Goal: Transaction & Acquisition: Book appointment/travel/reservation

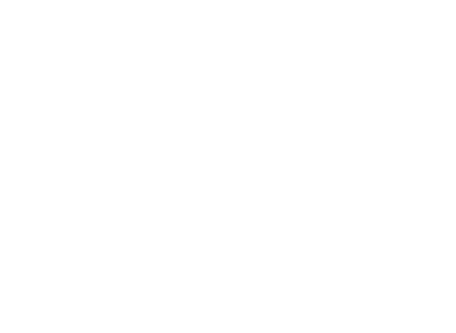
scroll to position [290, 0]
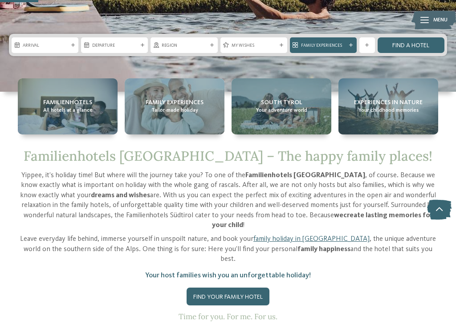
click at [424, 48] on link "Find a hotel" at bounding box center [410, 45] width 67 height 16
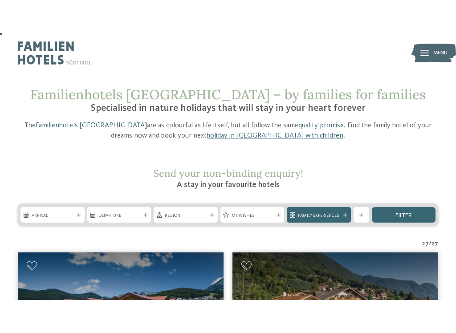
scroll to position [25, 0]
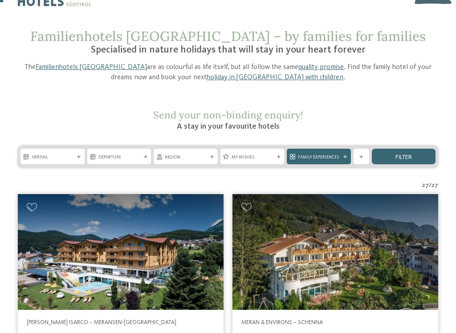
click at [416, 160] on div "filter" at bounding box center [403, 157] width 64 height 16
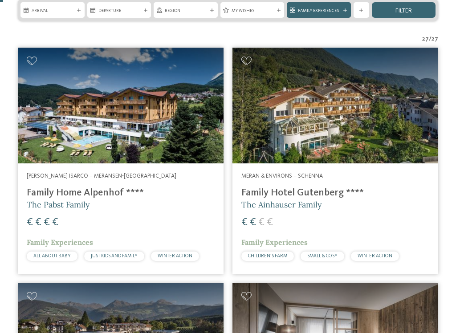
scroll to position [176, 0]
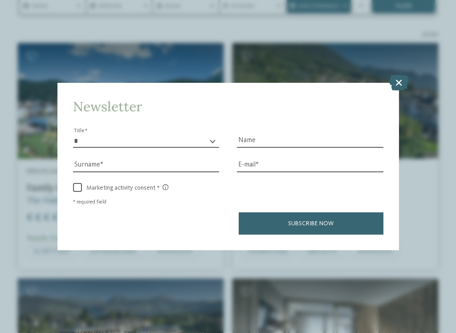
click at [401, 74] on icon at bounding box center [398, 82] width 19 height 16
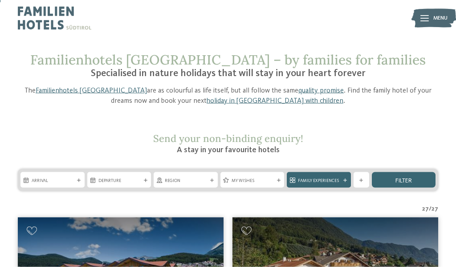
scroll to position [0, 0]
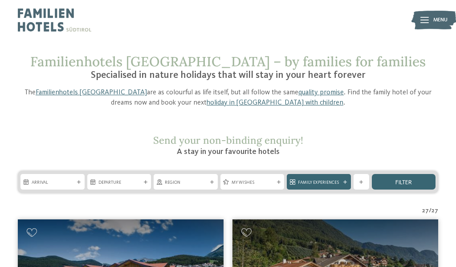
click at [62, 171] on div "Arrival Departure" at bounding box center [228, 182] width 420 height 22
click at [75, 183] on div "Arrival" at bounding box center [52, 181] width 46 height 7
click at [384, 137] on h2 "Send your non-binding enquiry!" at bounding box center [228, 140] width 420 height 12
click at [202, 172] on div "Arrival Departure" at bounding box center [228, 182] width 420 height 22
click at [215, 182] on div at bounding box center [212, 182] width 7 height 4
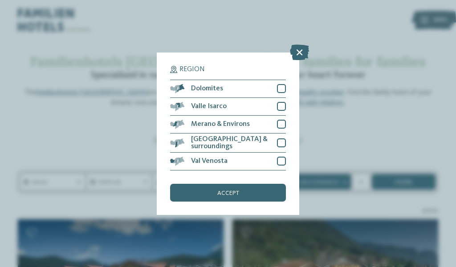
scroll to position [26, 0]
click at [283, 120] on div at bounding box center [281, 124] width 9 height 9
click at [284, 157] on div at bounding box center [281, 161] width 9 height 9
click at [308, 44] on icon at bounding box center [299, 52] width 19 height 16
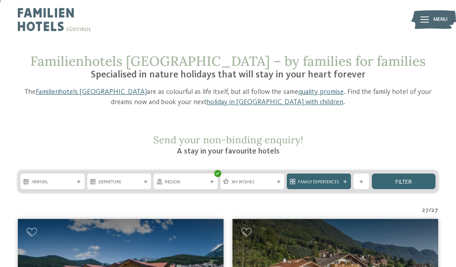
scroll to position [0, 0]
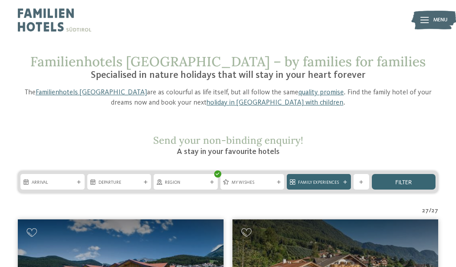
click at [202, 184] on span "Region" at bounding box center [186, 182] width 42 height 6
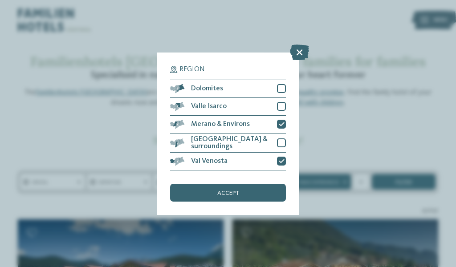
click at [281, 121] on icon at bounding box center [281, 123] width 6 height 5
click at [281, 158] on icon at bounding box center [281, 160] width 6 height 5
click at [266, 184] on div "accept" at bounding box center [228, 193] width 116 height 18
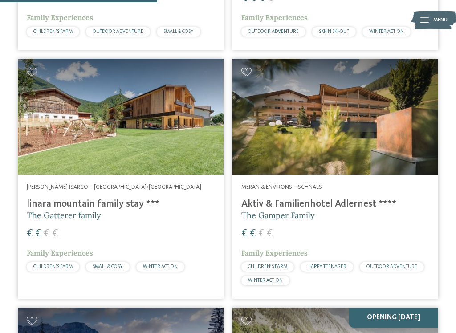
scroll to position [1376, 0]
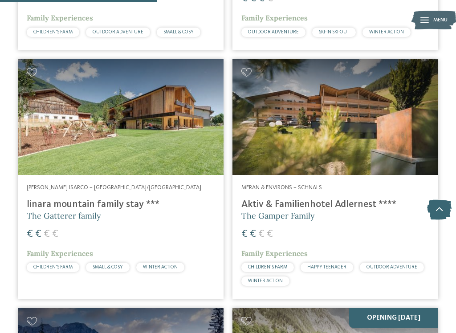
click at [411, 124] on div at bounding box center [335, 117] width 206 height 116
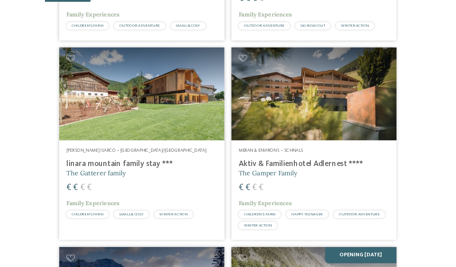
scroll to position [0, 0]
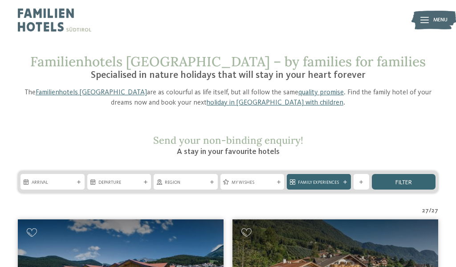
click at [275, 182] on div at bounding box center [278, 182] width 7 height 4
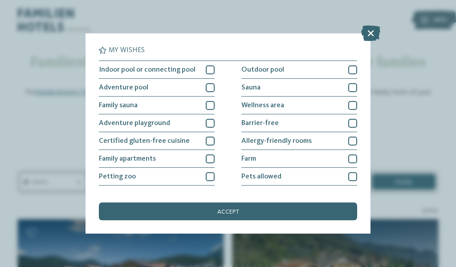
click at [213, 71] on div at bounding box center [210, 69] width 9 height 9
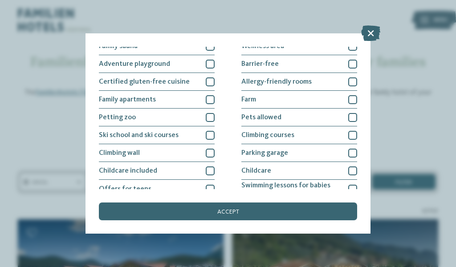
scroll to position [59, 0]
click at [210, 101] on div at bounding box center [210, 100] width 9 height 9
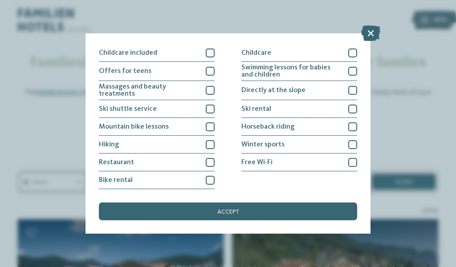
scroll to position [232, 0]
click at [356, 158] on div at bounding box center [352, 162] width 9 height 9
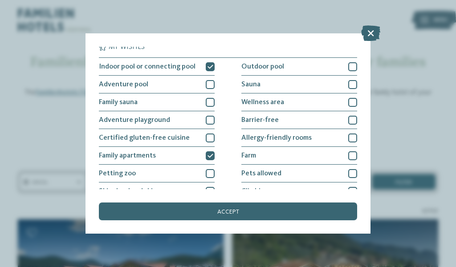
scroll to position [3, 0]
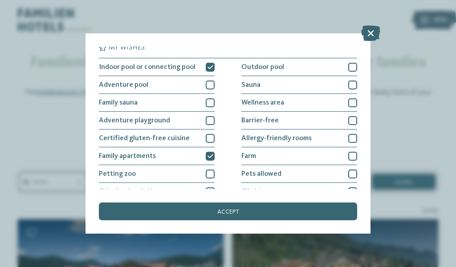
click at [355, 62] on div "Outdoor pool" at bounding box center [299, 67] width 116 height 18
click at [314, 202] on div "accept" at bounding box center [228, 211] width 258 height 18
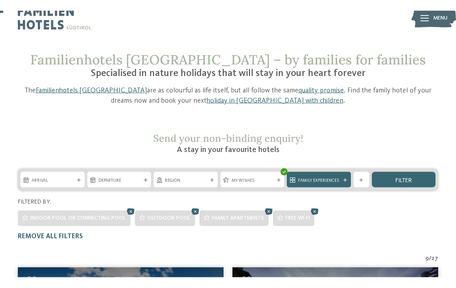
scroll to position [0, 0]
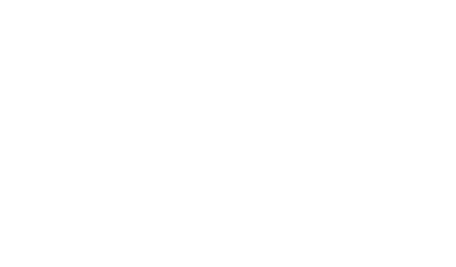
scroll to position [567, 0]
